Goal: Information Seeking & Learning: Learn about a topic

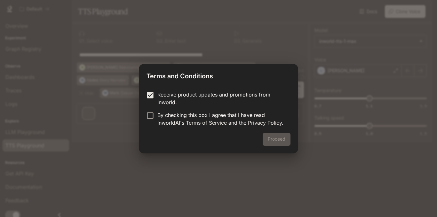
click at [148, 110] on form "Receive product updates and promotions from Inworld. By checking this box I agr…" at bounding box center [218, 109] width 144 height 36
click at [279, 135] on button "Proceed" at bounding box center [277, 139] width 28 height 13
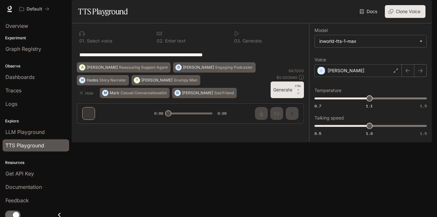
click at [82, 36] on icon at bounding box center [81, 33] width 5 height 4
click at [107, 62] on div "**********" at bounding box center [190, 54] width 227 height 15
click at [215, 69] on p "Engaging Podcaster" at bounding box center [233, 68] width 37 height 4
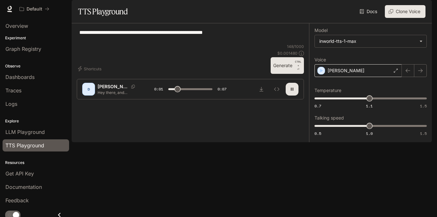
click at [395, 73] on icon at bounding box center [396, 71] width 4 height 4
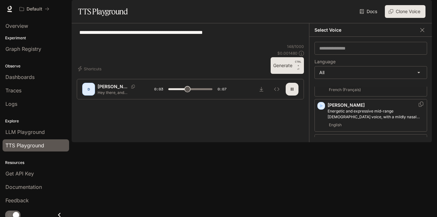
scroll to position [36, 0]
type input "*"
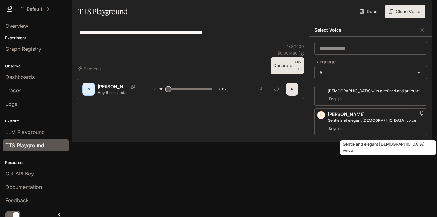
scroll to position [161, 0]
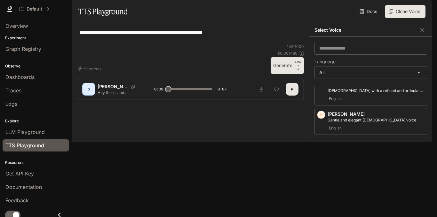
click at [273, 44] on div "**********" at bounding box center [190, 35] width 227 height 15
click at [423, 32] on icon "button" at bounding box center [422, 30] width 4 height 4
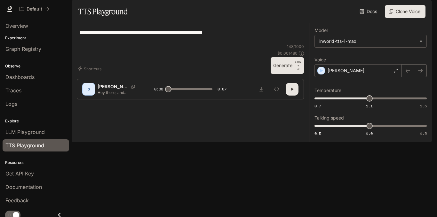
click at [367, 18] on link "Docs" at bounding box center [368, 11] width 21 height 13
